Goal: Transaction & Acquisition: Download file/media

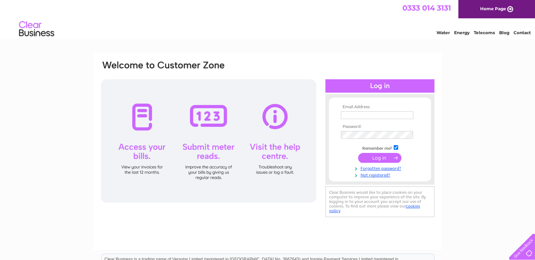
type input "sabashstores@gmail.com"
click at [386, 157] on input "submit" at bounding box center [379, 158] width 43 height 10
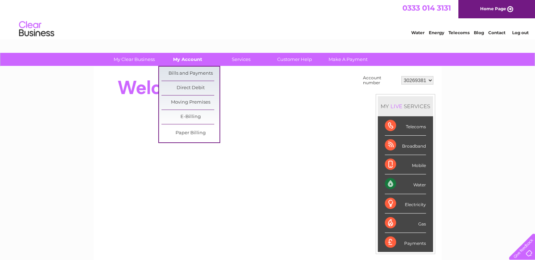
click at [186, 58] on link "My Account" at bounding box center [188, 59] width 58 height 13
click at [196, 72] on link "Bills and Payments" at bounding box center [190, 73] width 58 height 14
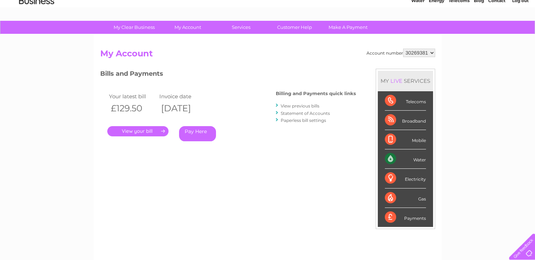
scroll to position [70, 0]
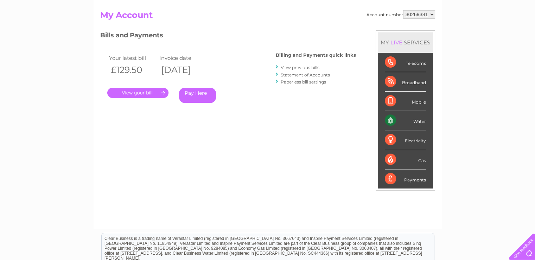
click at [305, 66] on link "View previous bills" at bounding box center [300, 67] width 39 height 5
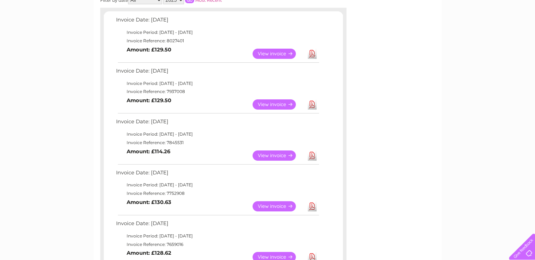
scroll to position [106, 0]
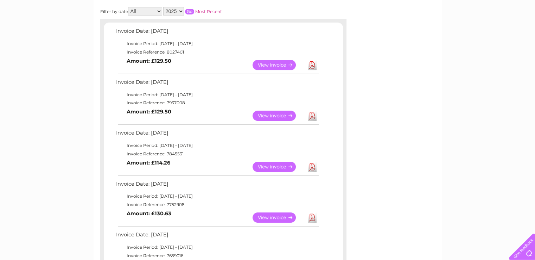
click at [313, 165] on link "Download" at bounding box center [312, 166] width 9 height 10
click at [313, 114] on link "Download" at bounding box center [312, 115] width 9 height 10
click at [311, 64] on link "Download" at bounding box center [312, 65] width 9 height 10
